Goal: Task Accomplishment & Management: Complete application form

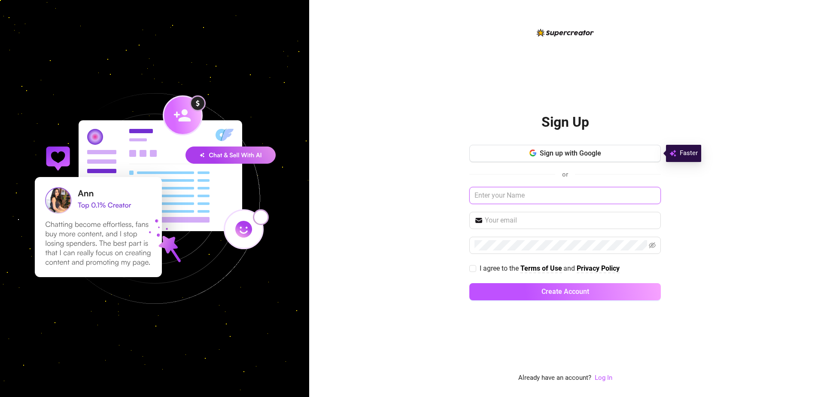
click at [497, 194] on input "text" at bounding box center [564, 195] width 191 height 17
click at [497, 196] on input "text" at bounding box center [564, 195] width 191 height 17
type input "[PERSON_NAME]"
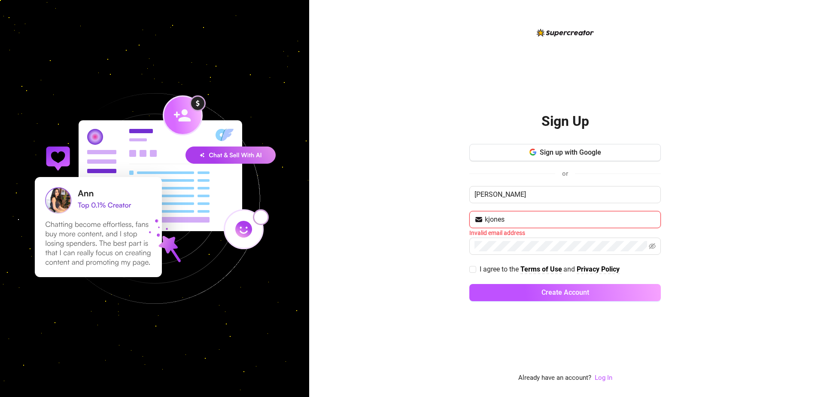
type input "[EMAIL_ADDRESS][DOMAIN_NAME]"
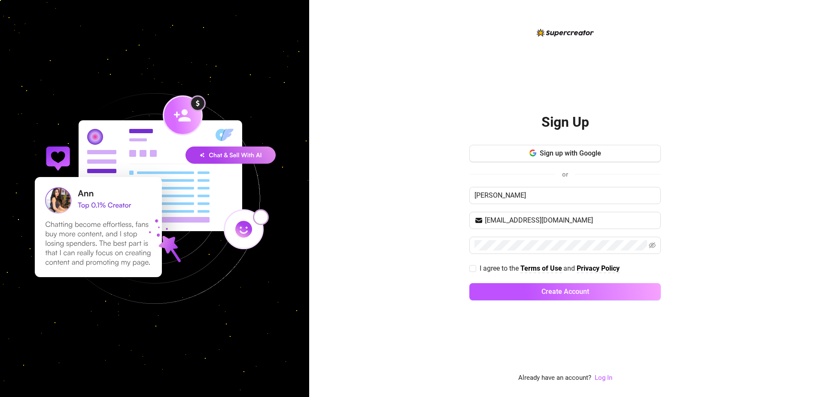
click at [440, 260] on div "Sign Up Sign up with Google or [PERSON_NAME] [EMAIL_ADDRESS][DOMAIN_NAME] I agr…" at bounding box center [565, 198] width 512 height 397
click at [472, 268] on input "I agree to the Terms of Use and Privacy Policy" at bounding box center [472, 268] width 6 height 6
checkbox input "true"
click at [583, 286] on button "Create Account" at bounding box center [564, 291] width 191 height 17
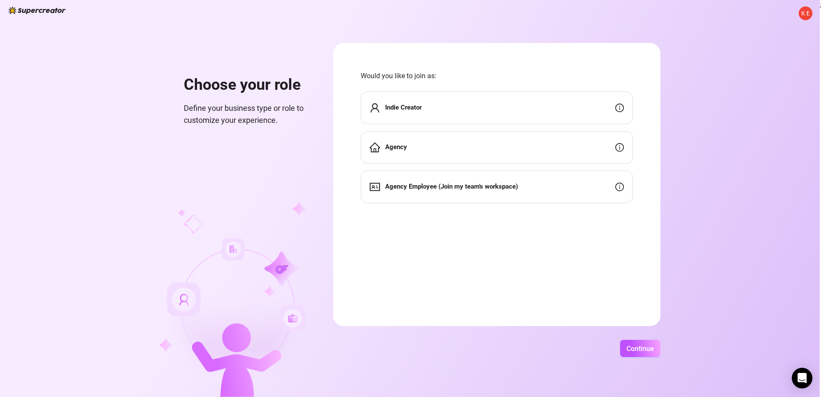
click at [533, 107] on div "Indie Creator" at bounding box center [496, 107] width 272 height 33
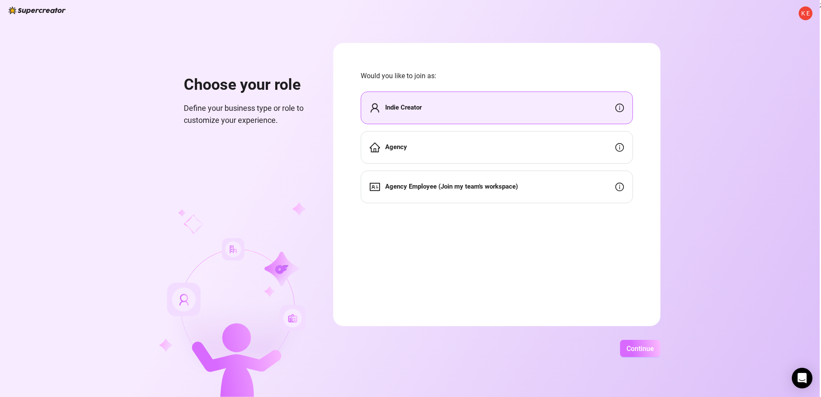
click at [650, 345] on span "Continue" at bounding box center [639, 348] width 27 height 8
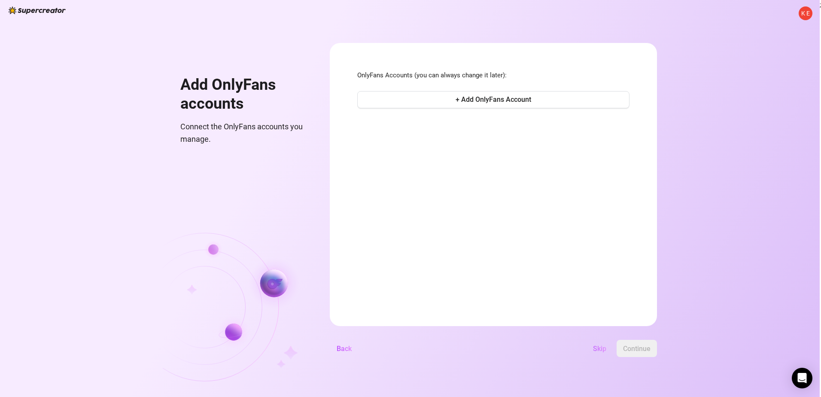
click at [601, 349] on span "Skip" at bounding box center [599, 348] width 13 height 8
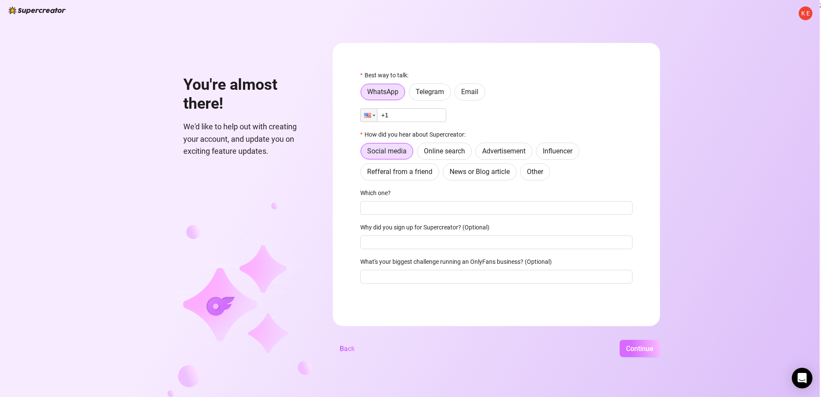
click at [643, 349] on span "Continue" at bounding box center [639, 348] width 27 height 8
click at [153, 54] on div "K E You're almost there! We'd like to help out with creating your account, and …" at bounding box center [409, 198] width 819 height 397
